Goal: Find specific fact: Find specific fact

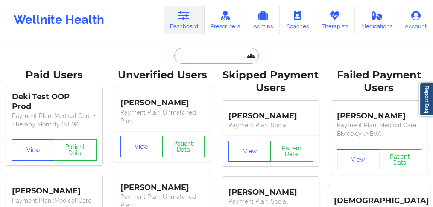
click at [198, 53] on input "text" at bounding box center [216, 56] width 85 height 16
paste input "[PERSON_NAME]"
type input "[PERSON_NAME]"
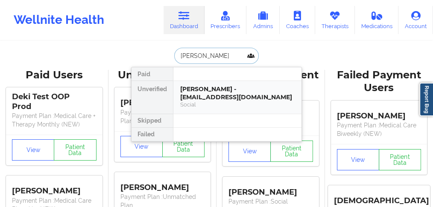
click at [197, 93] on div "[PERSON_NAME] - [EMAIL_ADDRESS][DOMAIN_NAME]" at bounding box center [237, 93] width 114 height 16
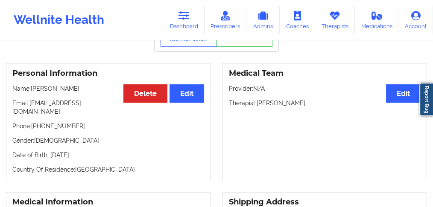
scroll to position [57, 0]
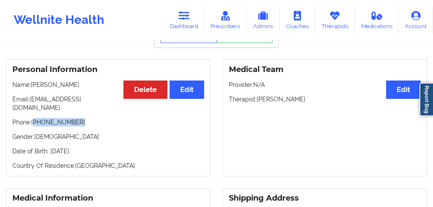
drag, startPoint x: 87, startPoint y: 118, endPoint x: 35, endPoint y: 117, distance: 52.1
click at [35, 118] on p "Phone: [PHONE_NUMBER]" at bounding box center [108, 122] width 192 height 9
copy p "[PHONE_NUMBER]"
click at [76, 133] on p "Gender: [DEMOGRAPHIC_DATA]" at bounding box center [108, 137] width 192 height 9
click at [74, 86] on p "Name: [PERSON_NAME]" at bounding box center [108, 85] width 192 height 9
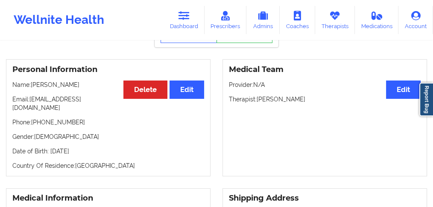
click at [74, 86] on p "Name: [PERSON_NAME]" at bounding box center [108, 85] width 192 height 9
copy p "[PERSON_NAME]"
